Goal: Entertainment & Leisure: Browse casually

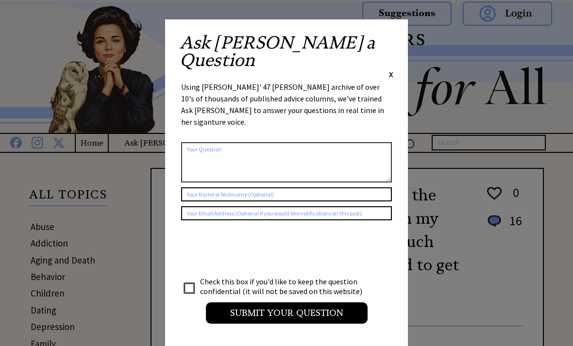
click at [392, 69] on span "X" at bounding box center [391, 74] width 4 height 10
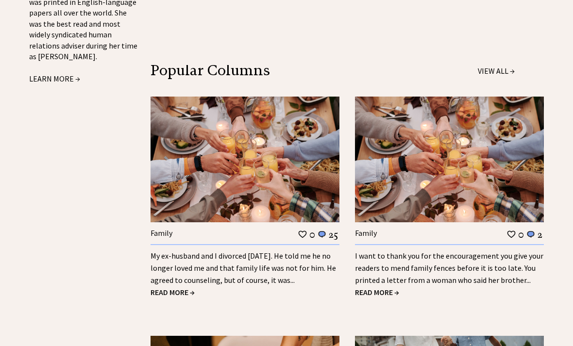
scroll to position [1202, 0]
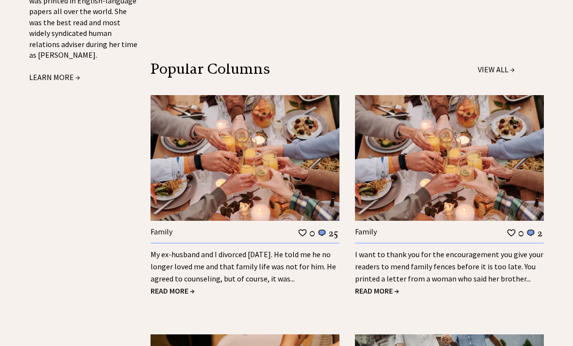
click at [180, 286] on span "READ MORE →" at bounding box center [173, 291] width 44 height 10
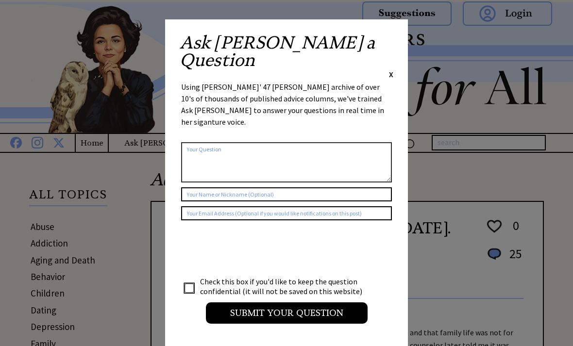
click at [390, 69] on span "X" at bounding box center [391, 74] width 4 height 10
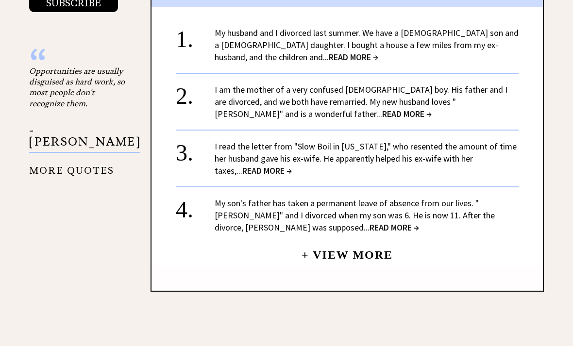
scroll to position [1123, 0]
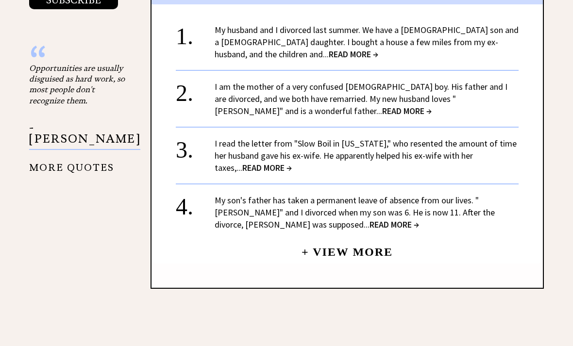
click at [370, 219] on span "READ MORE →" at bounding box center [395, 224] width 50 height 11
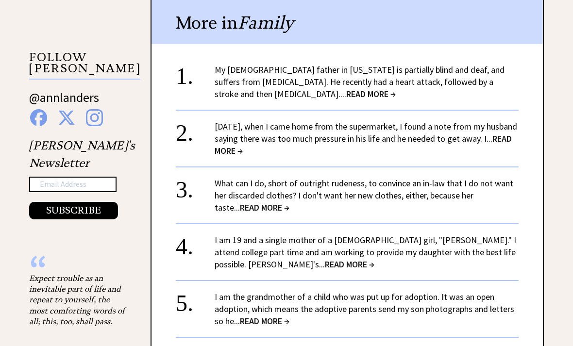
scroll to position [913, 0]
click at [300, 109] on div "2. Two weeks ago, when I came home from the supermarket, I found a note from my…" at bounding box center [347, 132] width 343 height 47
click at [346, 90] on span "READ MORE →" at bounding box center [371, 93] width 50 height 11
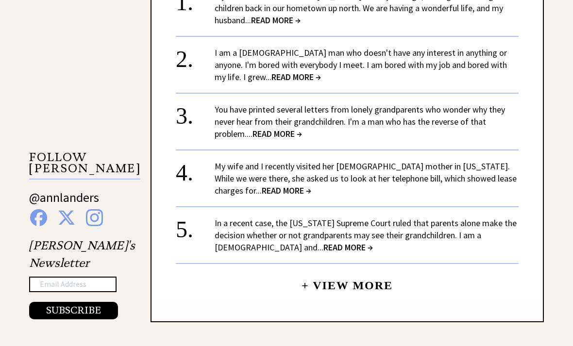
scroll to position [814, 0]
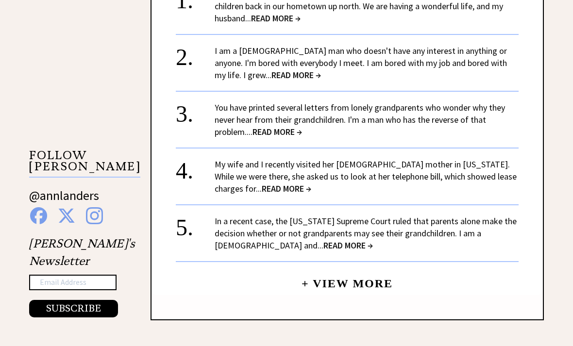
click at [271, 70] on span "READ MORE →" at bounding box center [296, 75] width 50 height 11
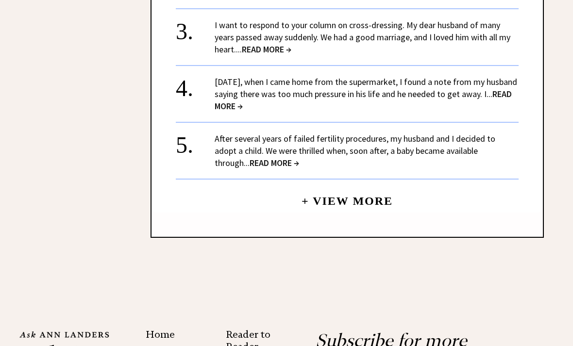
scroll to position [1338, 0]
click at [299, 157] on span "READ MORE →" at bounding box center [275, 162] width 50 height 11
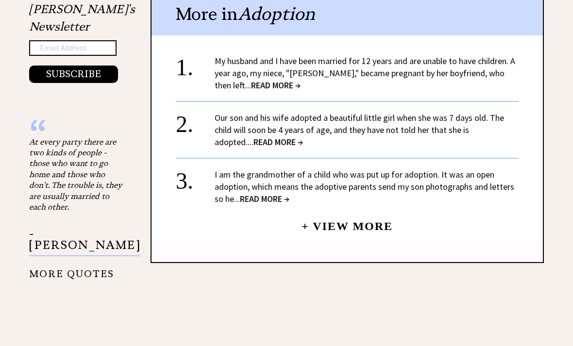
scroll to position [1049, 0]
click at [251, 80] on span "READ MORE →" at bounding box center [276, 85] width 50 height 11
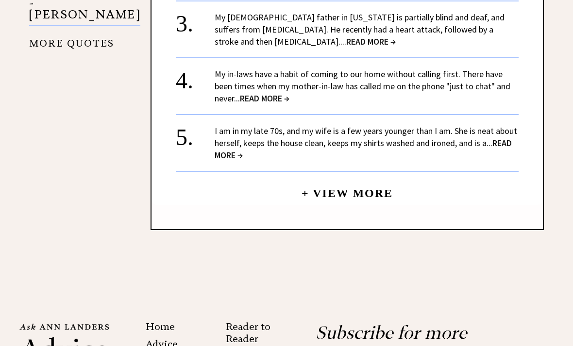
scroll to position [1248, 0]
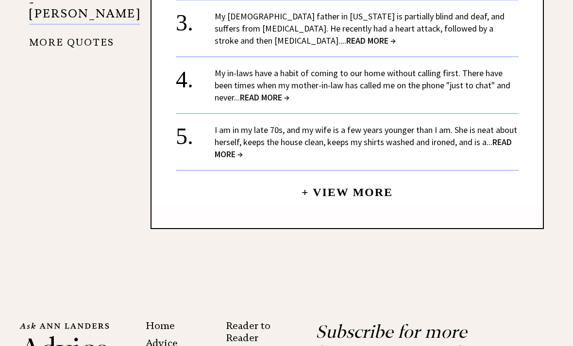
click at [271, 92] on span "READ MORE →" at bounding box center [265, 97] width 50 height 11
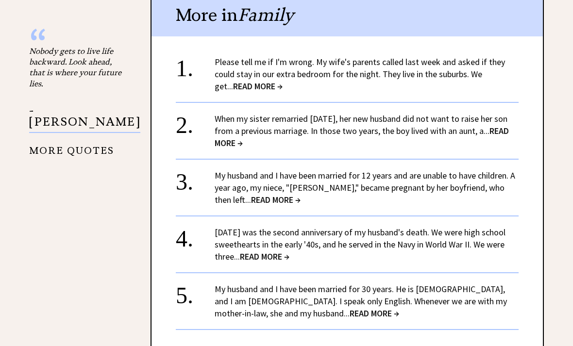
scroll to position [1043, 0]
click at [242, 82] on span "READ MORE →" at bounding box center [258, 85] width 50 height 11
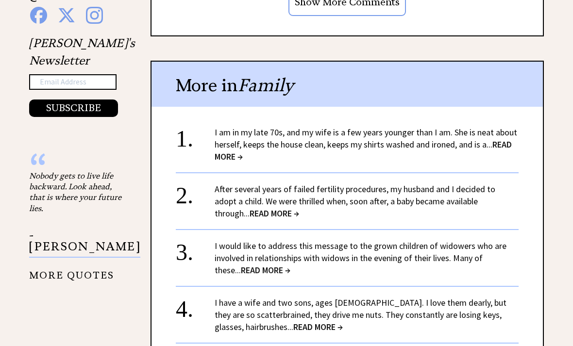
scroll to position [1018, 0]
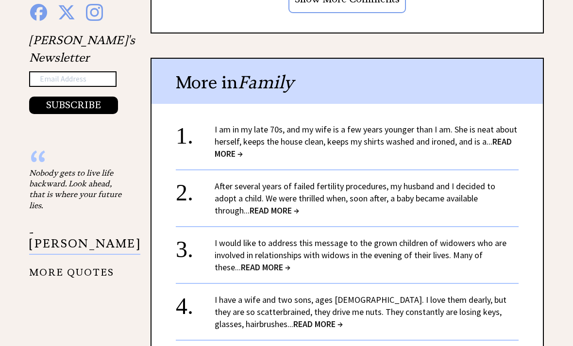
click at [508, 136] on span "READ MORE →" at bounding box center [363, 147] width 297 height 23
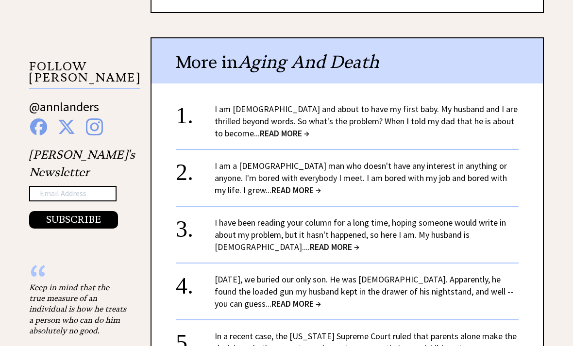
scroll to position [809, 0]
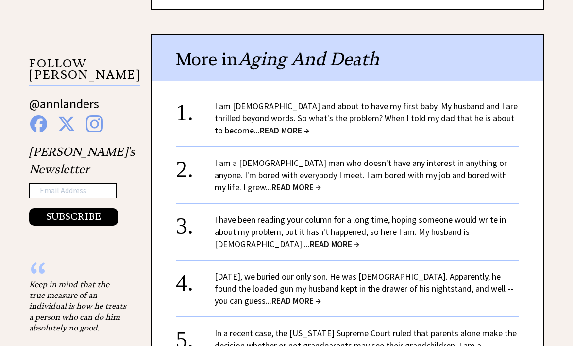
click at [281, 125] on span "READ MORE →" at bounding box center [285, 130] width 50 height 11
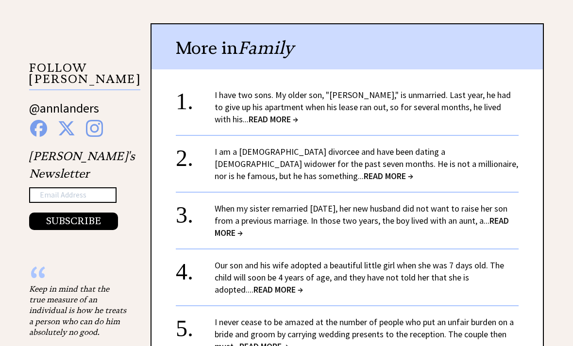
scroll to position [902, 0]
click at [249, 114] on span "READ MORE →" at bounding box center [274, 119] width 50 height 11
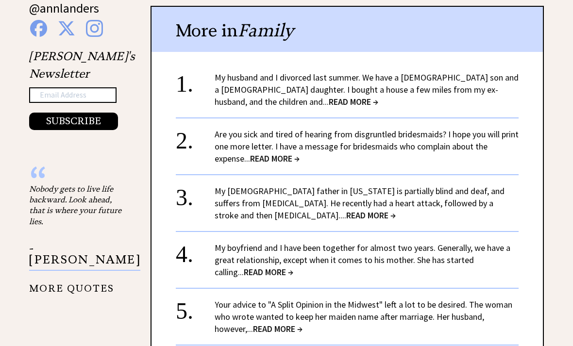
scroll to position [1003, 0]
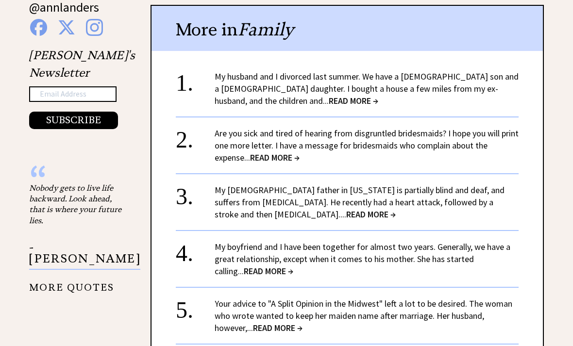
click at [329, 95] on span "READ MORE →" at bounding box center [354, 100] width 50 height 11
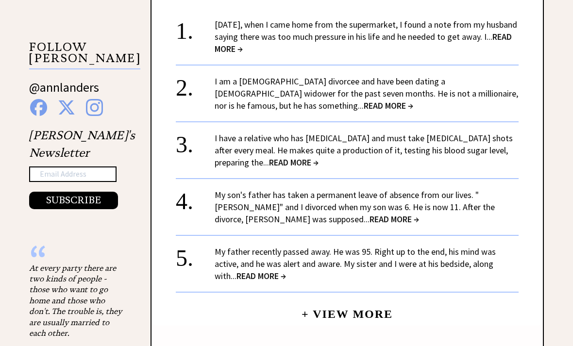
scroll to position [926, 0]
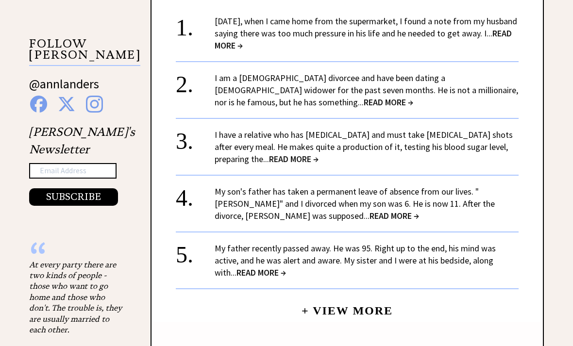
click at [364, 97] on span "READ MORE →" at bounding box center [389, 102] width 50 height 11
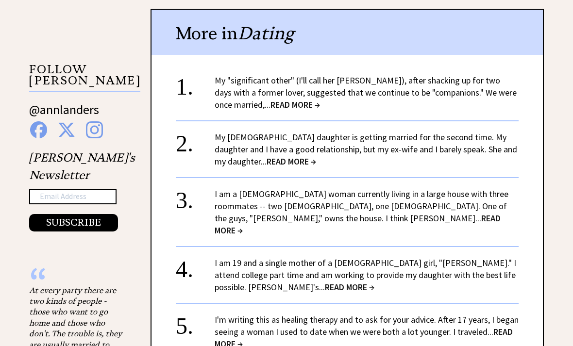
scroll to position [903, 0]
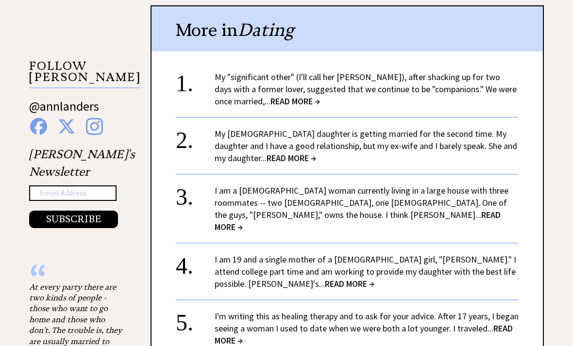
click at [267, 153] on span "READ MORE →" at bounding box center [292, 158] width 50 height 11
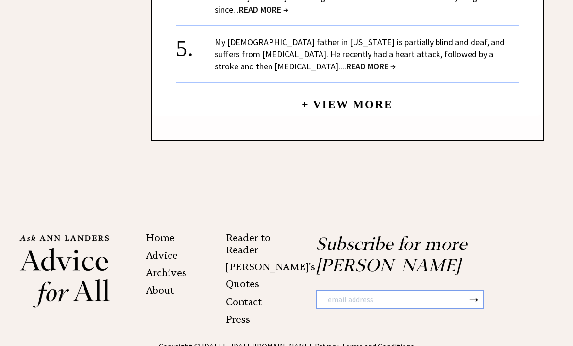
scroll to position [1447, 0]
click at [325, 89] on link "+ View More" at bounding box center [347, 99] width 91 height 21
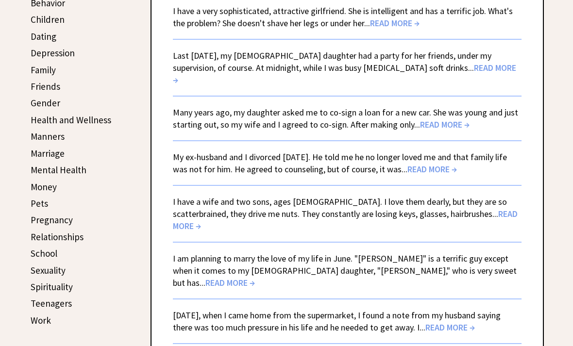
scroll to position [272, 0]
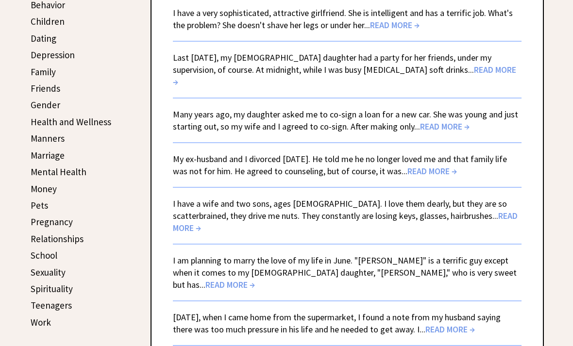
click at [428, 75] on span "READ MORE →" at bounding box center [344, 75] width 343 height 23
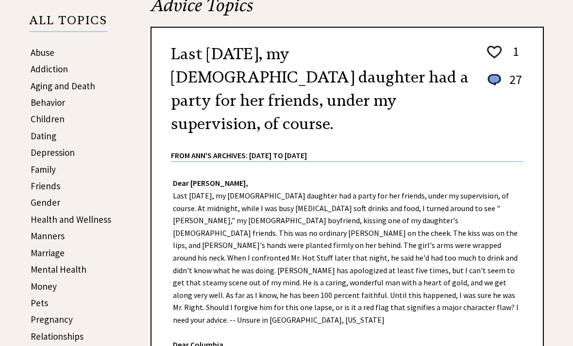
scroll to position [154, 0]
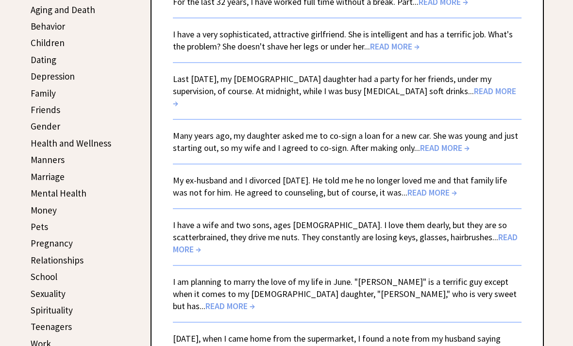
scroll to position [249, 0]
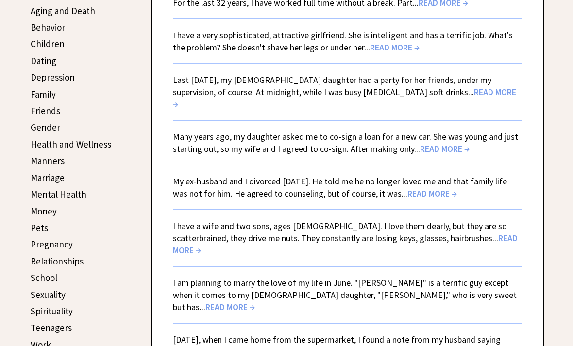
click at [45, 156] on link "Manners" at bounding box center [48, 161] width 34 height 12
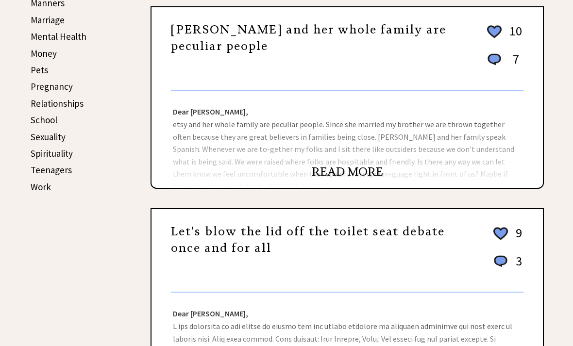
scroll to position [408, 0]
click at [348, 171] on link "READ MORE" at bounding box center [347, 171] width 71 height 15
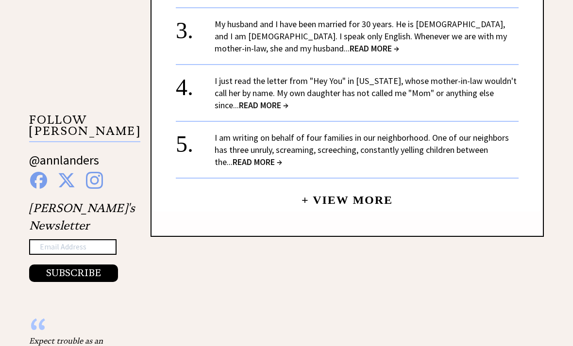
scroll to position [850, 0]
click at [347, 186] on link "+ View More" at bounding box center [347, 196] width 91 height 21
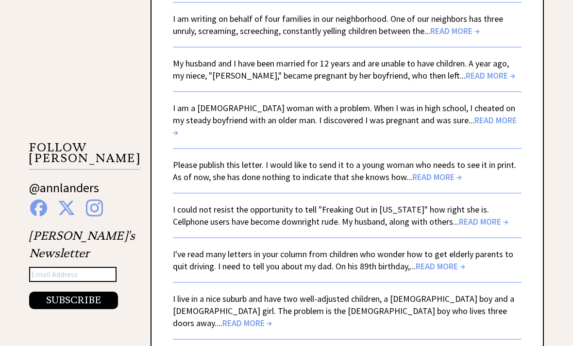
scroll to position [1505, 0]
click at [459, 216] on span "READ MORE →" at bounding box center [484, 221] width 50 height 11
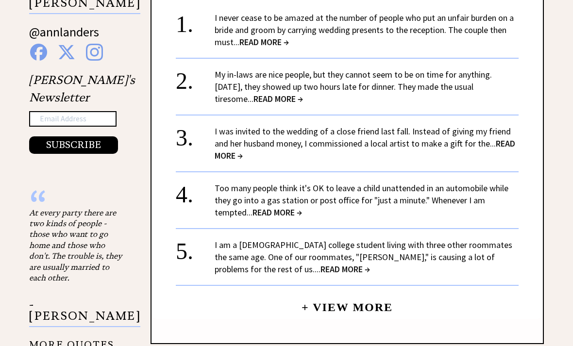
scroll to position [981, 0]
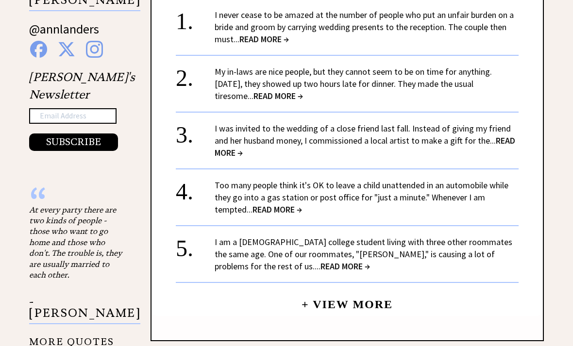
click at [505, 136] on span "READ MORE →" at bounding box center [365, 147] width 301 height 23
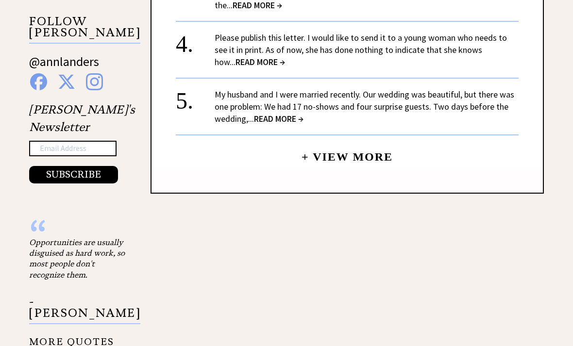
scroll to position [949, 0]
click at [282, 120] on span "READ MORE →" at bounding box center [279, 118] width 50 height 11
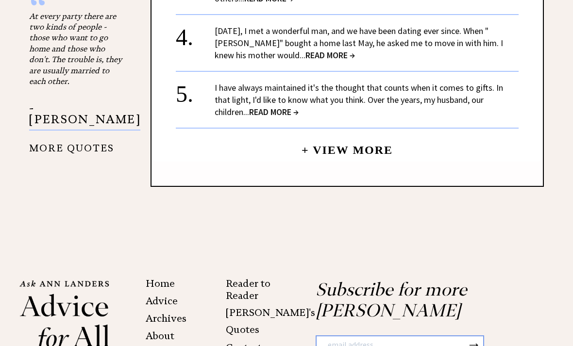
scroll to position [1176, 0]
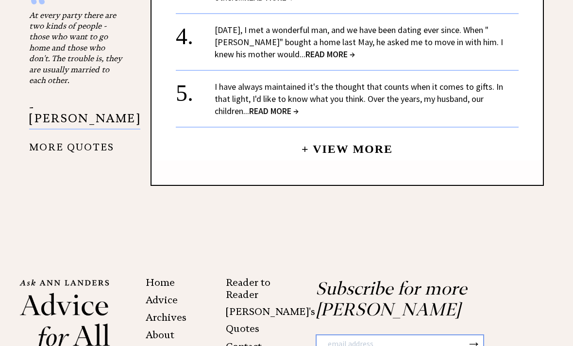
click at [359, 143] on link "+ View More" at bounding box center [347, 145] width 91 height 21
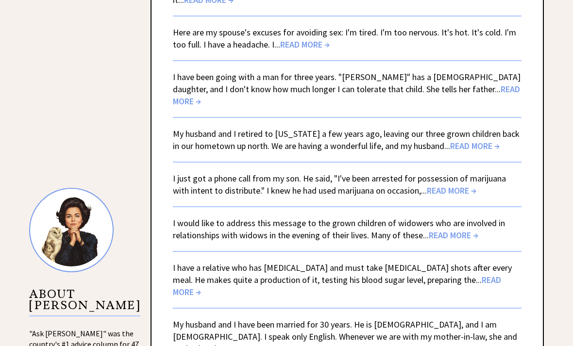
scroll to position [758, 0]
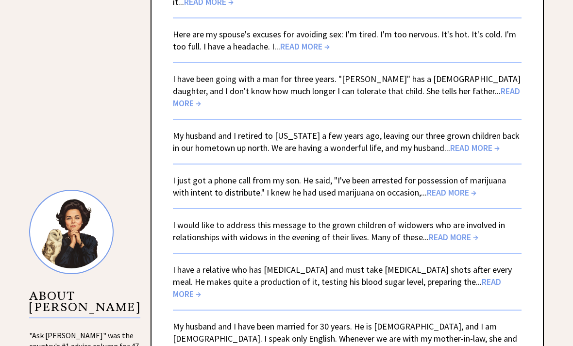
click at [455, 142] on span "READ MORE →" at bounding box center [475, 147] width 50 height 11
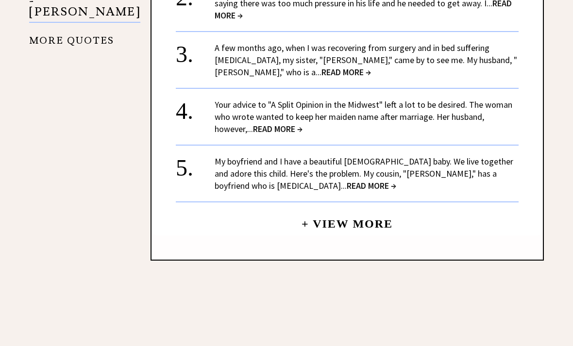
scroll to position [1261, 0]
click at [347, 180] on span "READ MORE →" at bounding box center [372, 185] width 50 height 11
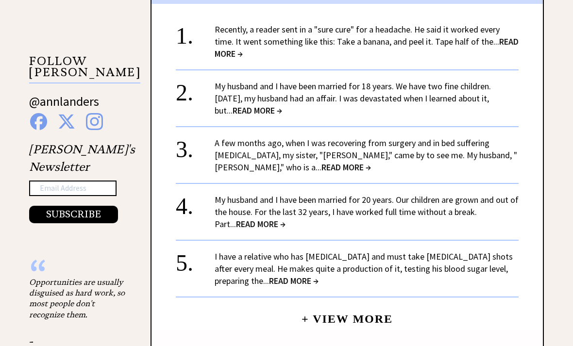
scroll to position [909, 0]
click at [242, 105] on span "READ MORE →" at bounding box center [258, 110] width 50 height 11
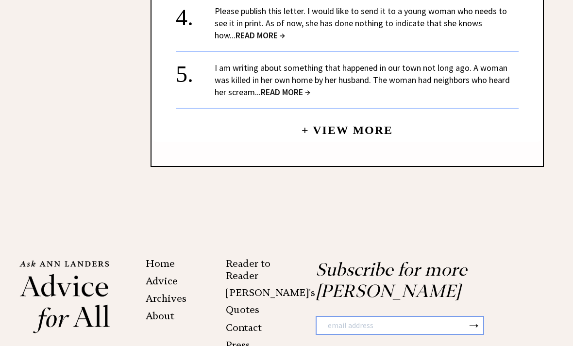
scroll to position [1310, 0]
click at [291, 89] on span "READ MORE →" at bounding box center [286, 92] width 50 height 11
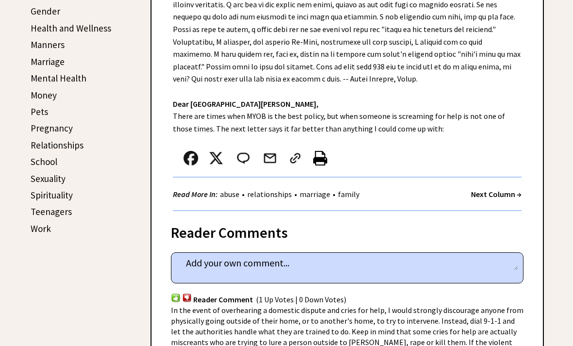
scroll to position [365, 0]
